Goal: Information Seeking & Learning: Learn about a topic

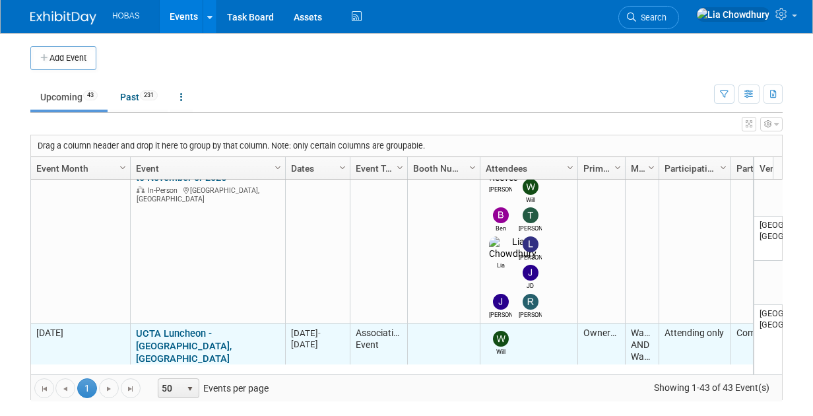
scroll to position [628, 0]
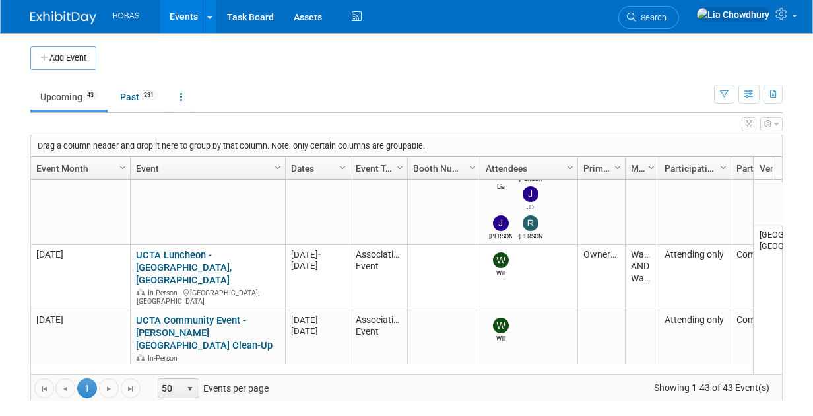
click at [195, 370] on link "***WEFTEC 2025 - [GEOGRAPHIC_DATA]" at bounding box center [192, 382] width 113 height 24
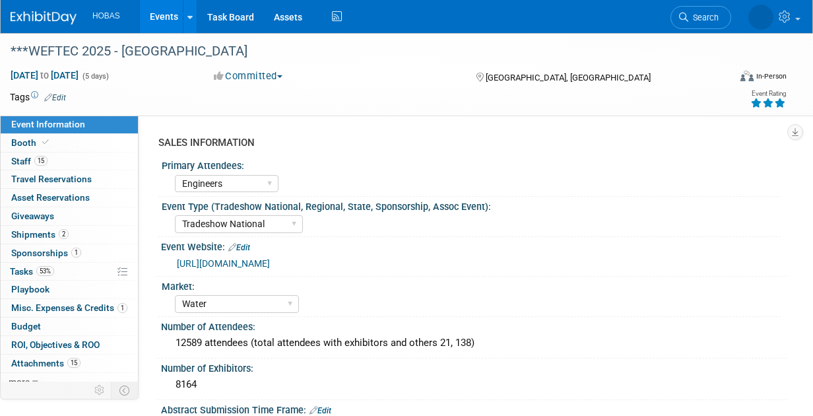
select select "Engineers"
select select "Tradeshow National"
select select "Water"
select select "Exhibiting and Sponsoring"
click at [244, 264] on link "[URL][DOMAIN_NAME]" at bounding box center [223, 263] width 93 height 11
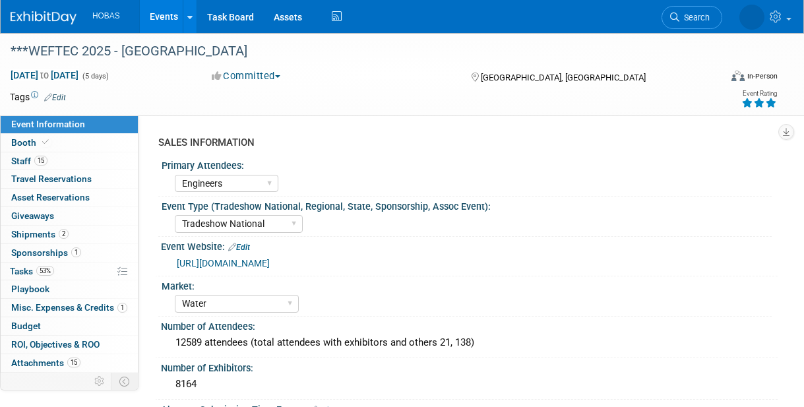
select select "Engineers"
select select "Tradeshow National"
select select "Water"
select select "Exhibiting and Sponsoring"
